Goal: Transaction & Acquisition: Book appointment/travel/reservation

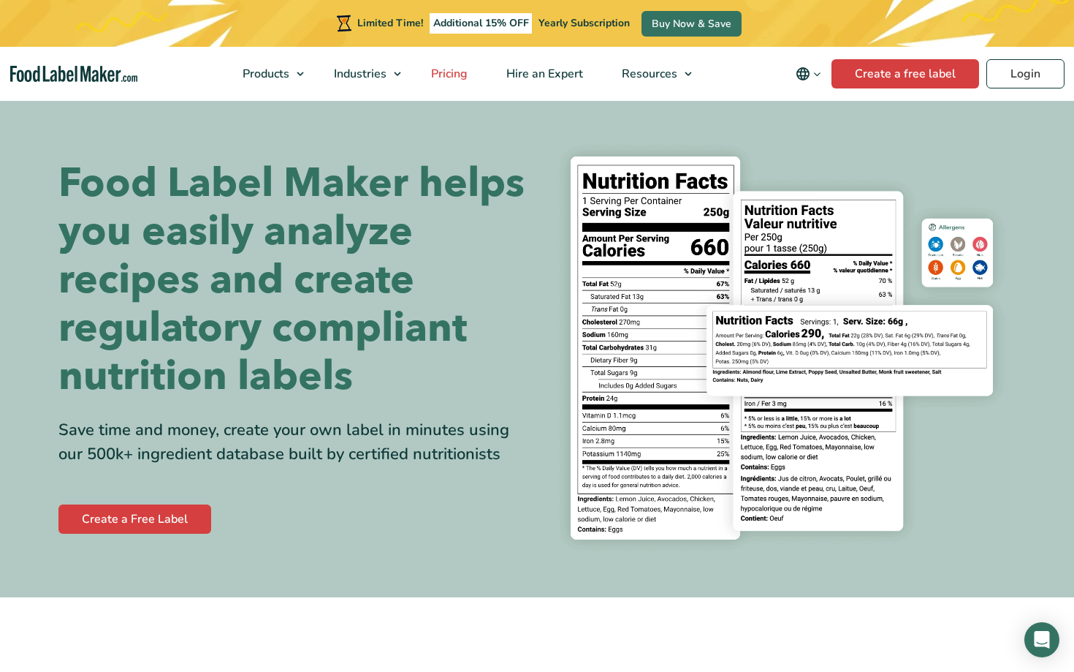
click at [466, 76] on span "Pricing" at bounding box center [448, 74] width 42 height 16
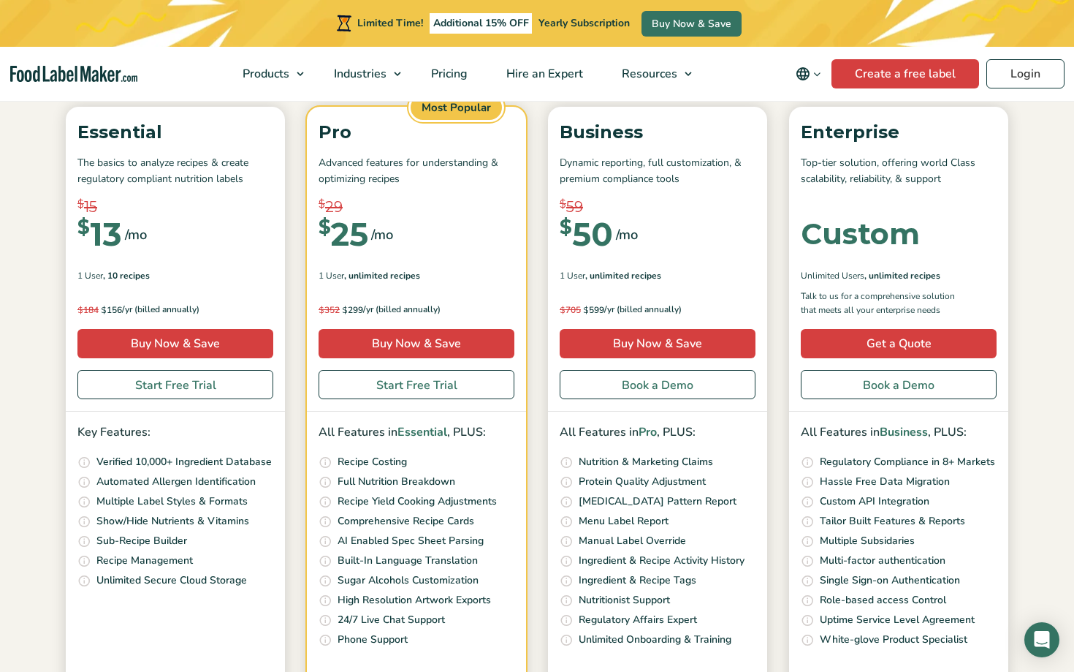
scroll to position [205, 0]
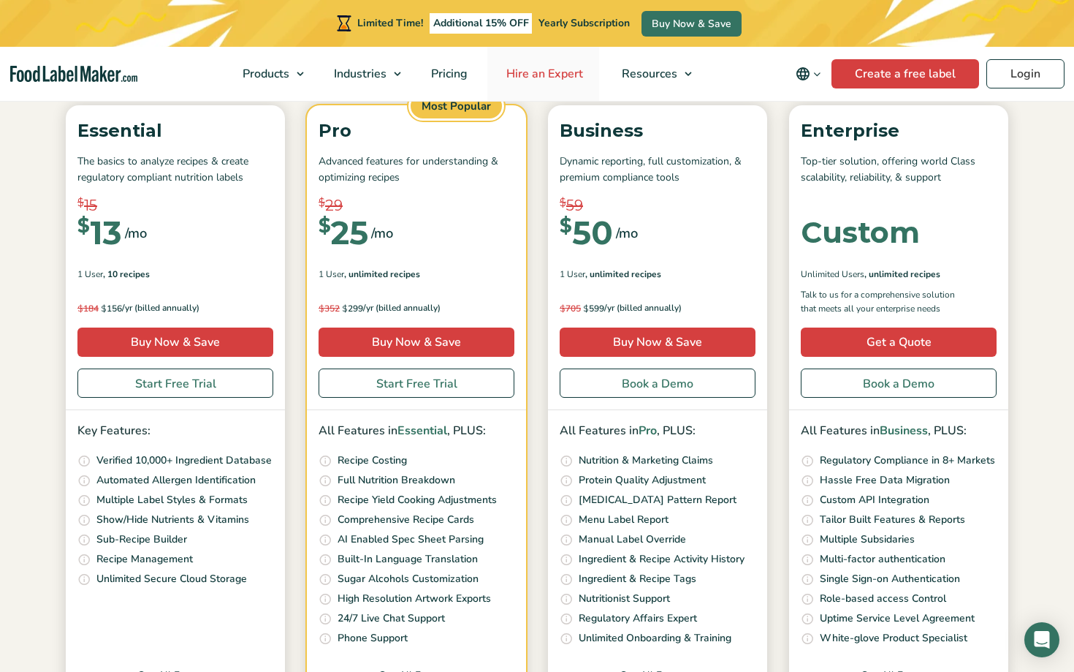
click at [553, 78] on span "Hire an Expert" at bounding box center [543, 74] width 83 height 16
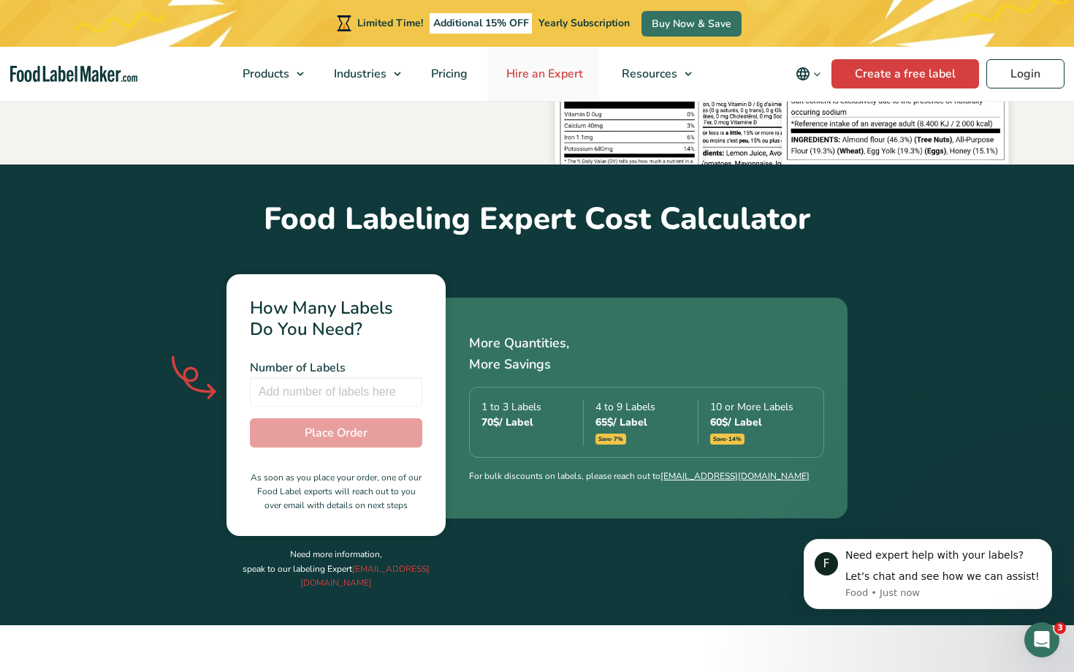
click at [546, 82] on link "Hire an Expert" at bounding box center [543, 74] width 112 height 54
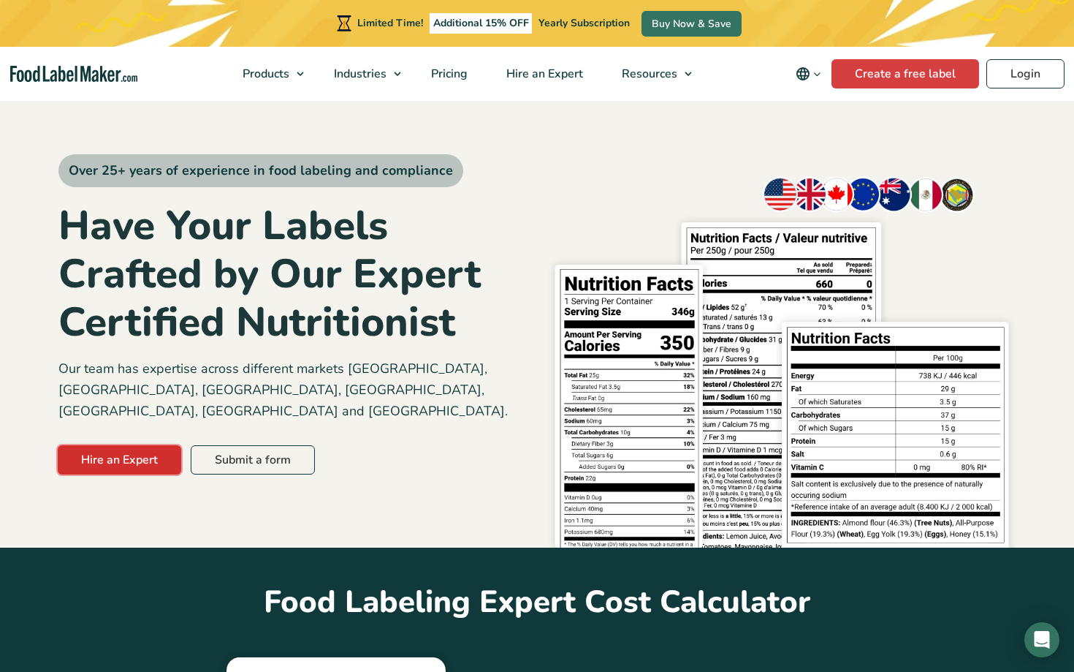
click at [102, 445] on link "Hire an Expert" at bounding box center [120, 459] width 124 height 29
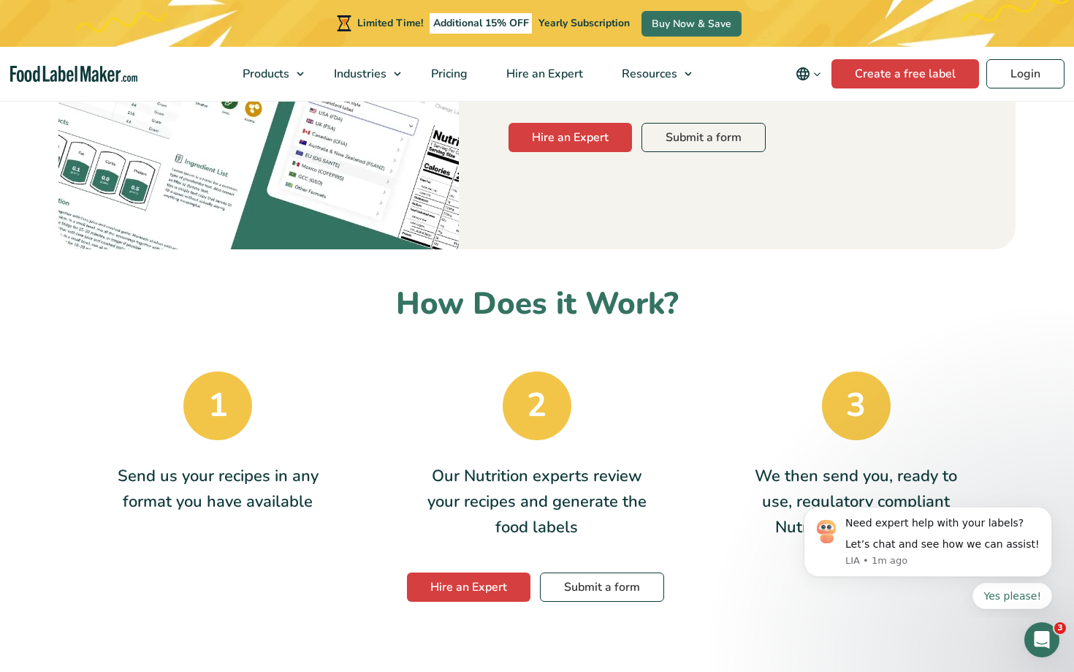
scroll to position [2013, 0]
